Goal: Navigation & Orientation: Go to known website

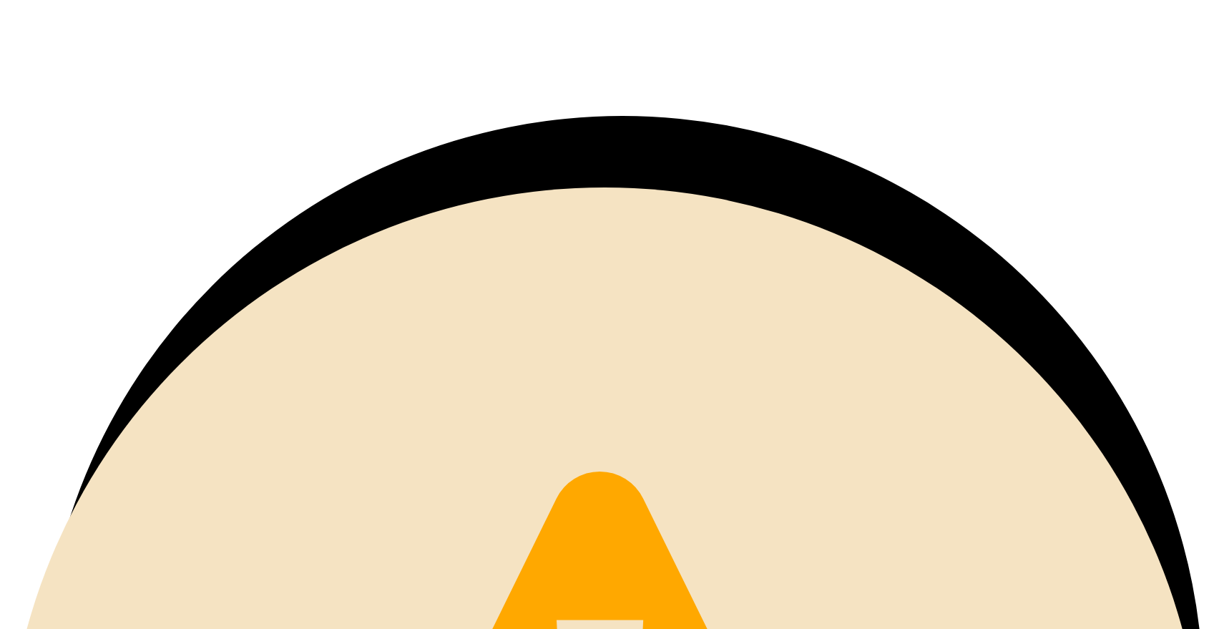
click at [107, 31] on icon at bounding box center [113, 59] width 215 height 107
